Goal: Navigation & Orientation: Find specific page/section

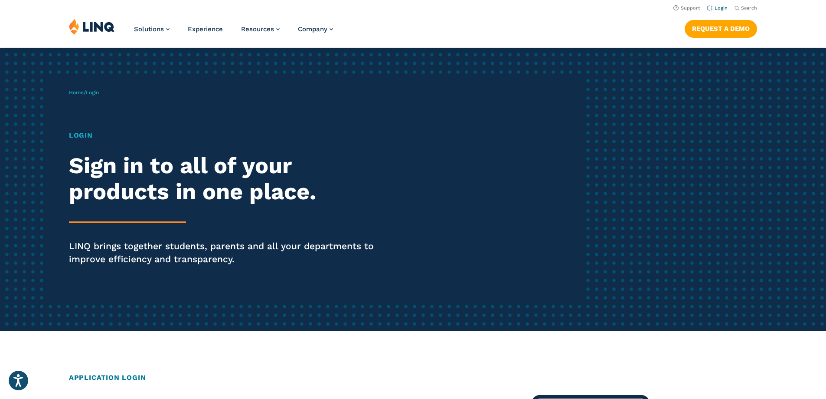
click at [718, 6] on link "Login" at bounding box center [718, 8] width 20 height 6
click at [718, 7] on link "Login" at bounding box center [718, 8] width 20 height 6
click at [91, 131] on h1 "Login" at bounding box center [228, 135] width 318 height 10
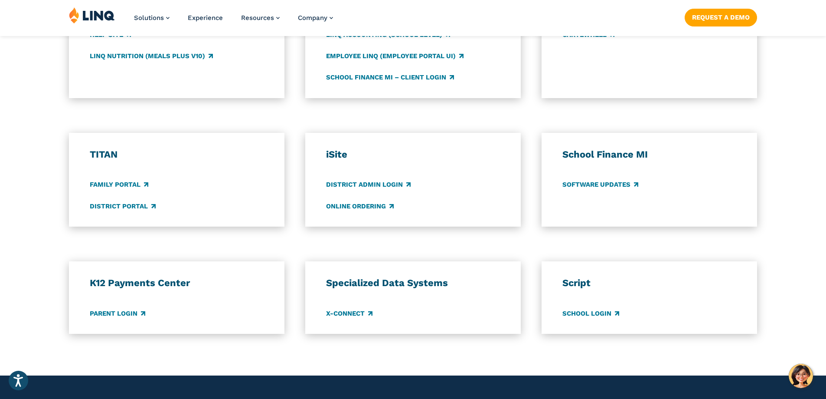
scroll to position [564, 0]
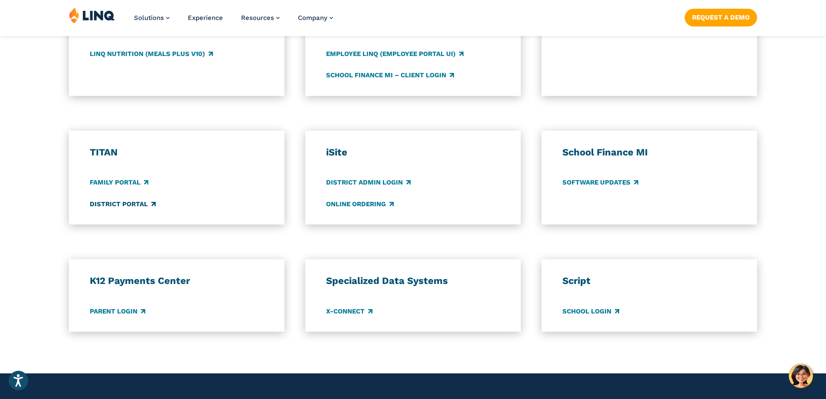
click at [131, 203] on link "District Portal" at bounding box center [123, 204] width 66 height 10
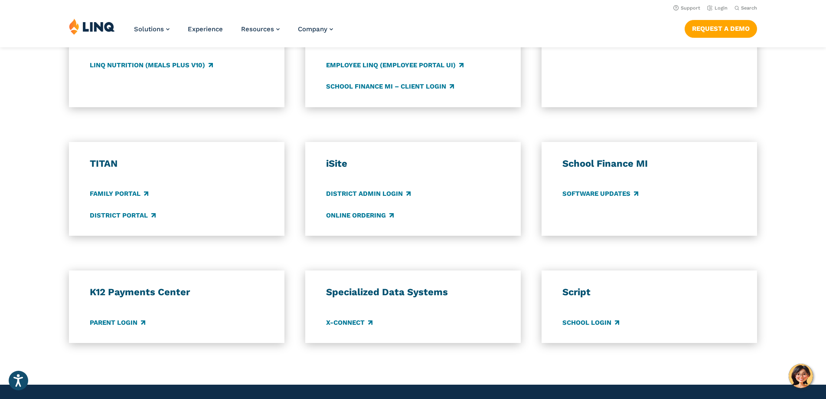
scroll to position [434, 0]
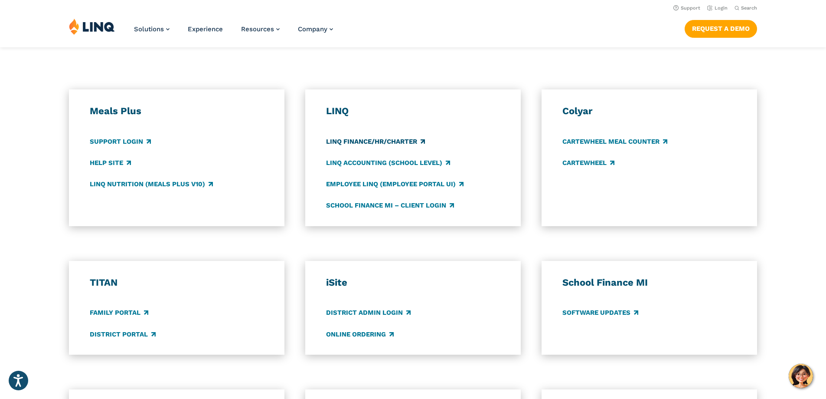
click at [400, 141] on link "LINQ Finance/HR/Charter" at bounding box center [375, 142] width 99 height 10
click at [373, 185] on link "Employee LINQ (Employee Portal UI)" at bounding box center [395, 184] width 138 height 10
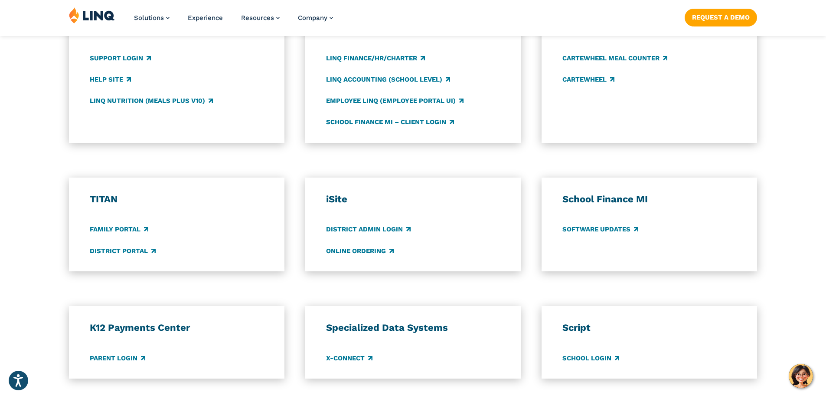
scroll to position [521, 0]
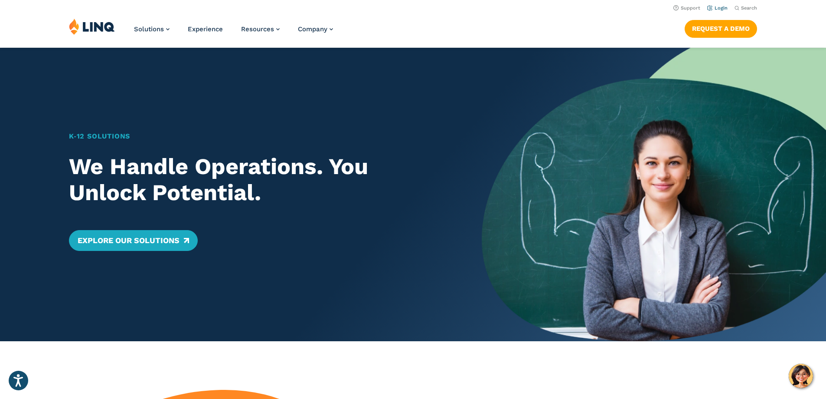
click at [717, 11] on li "Login" at bounding box center [718, 8] width 20 height 10
click at [717, 7] on link "Login" at bounding box center [718, 8] width 20 height 6
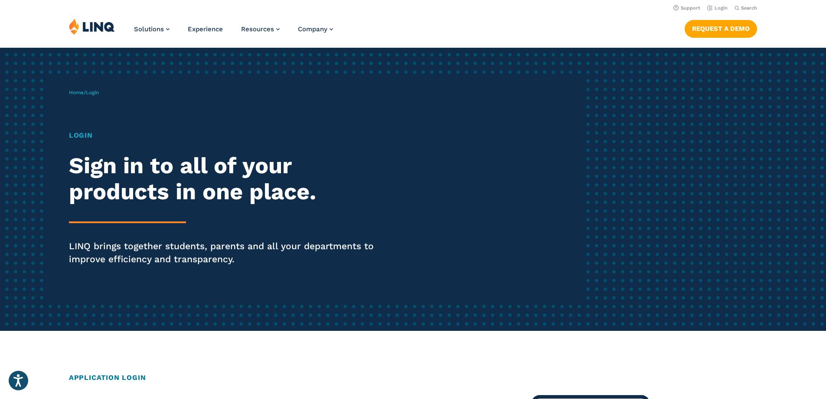
click at [74, 132] on h1 "Login" at bounding box center [228, 135] width 318 height 10
click at [75, 132] on h1 "Login" at bounding box center [228, 135] width 318 height 10
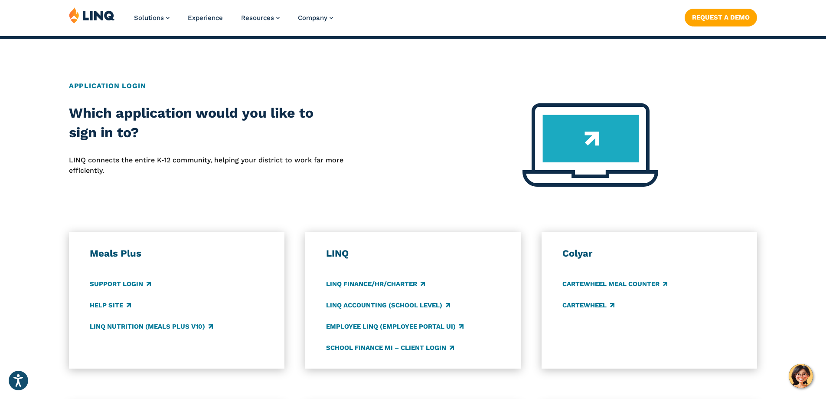
scroll to position [390, 0]
